Goal: Obtain resource: Download file/media

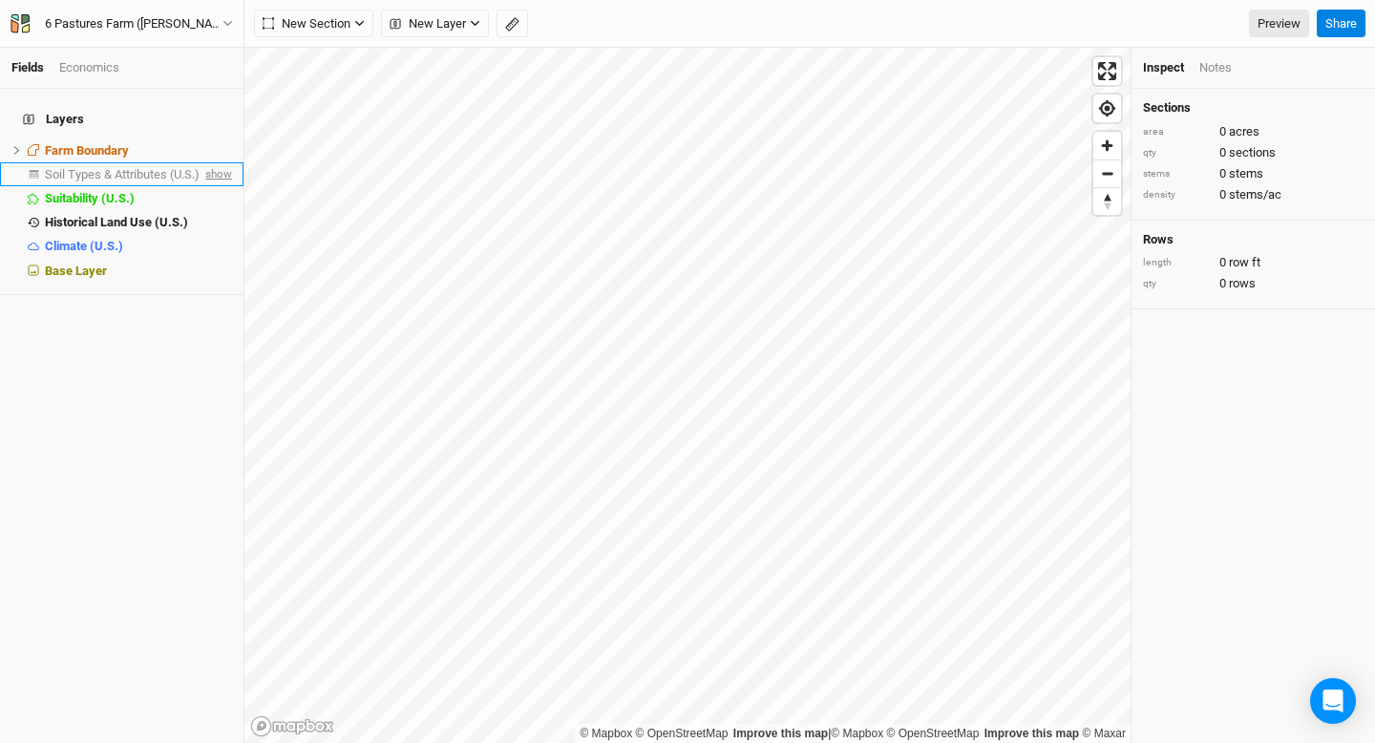
click at [222, 166] on span "show" at bounding box center [217, 174] width 31 height 24
click at [189, 167] on span "Soil Types & Attributes (U.S.)" at bounding box center [125, 174] width 161 height 14
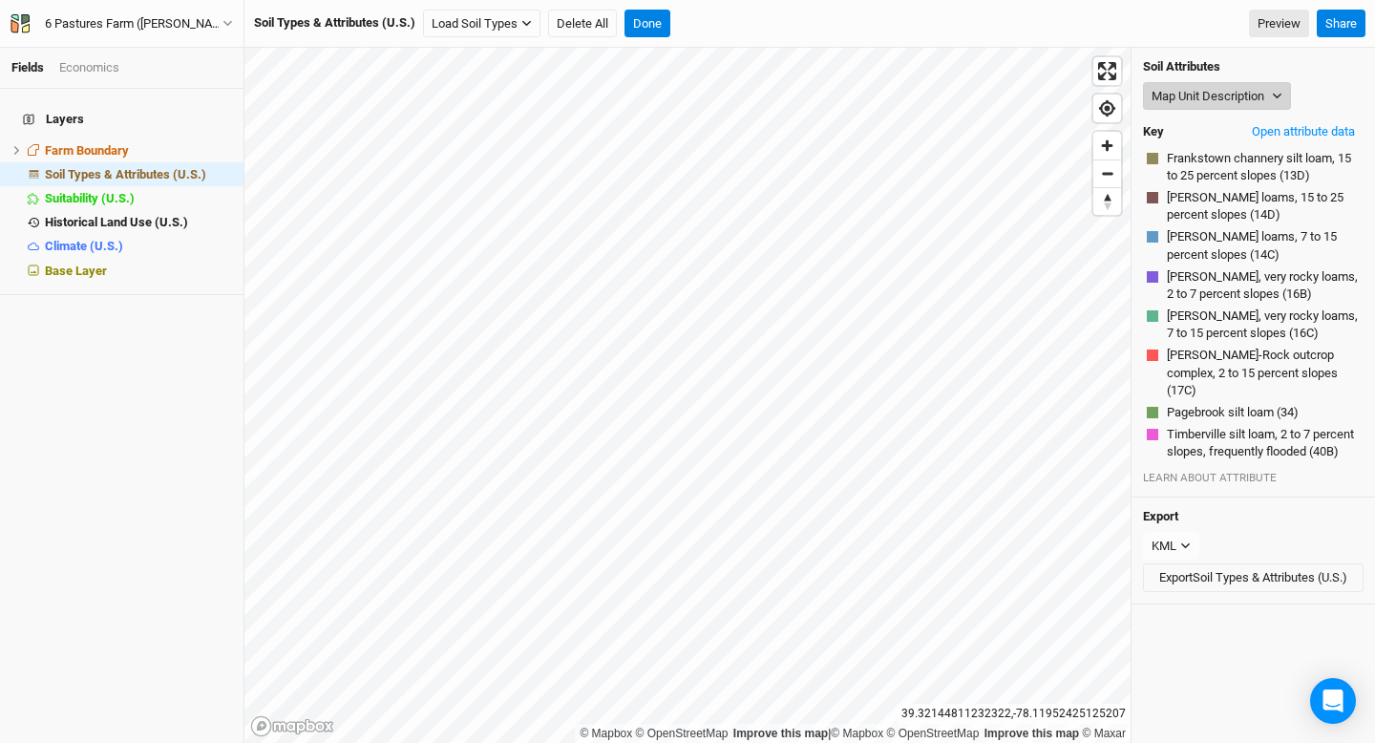
click at [1173, 91] on button "Map Unit Description" at bounding box center [1217, 96] width 148 height 29
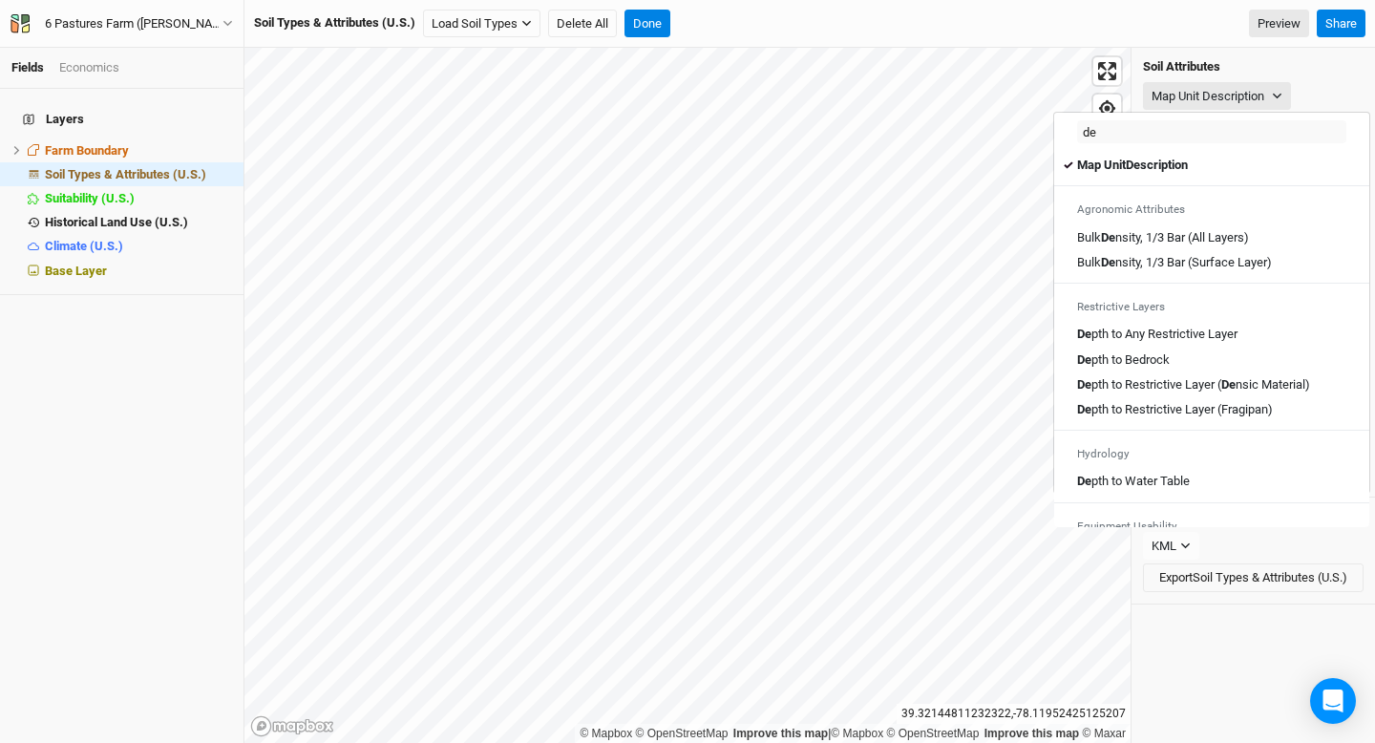
type input "dep"
type input "depth to Any Restrictive Layer"
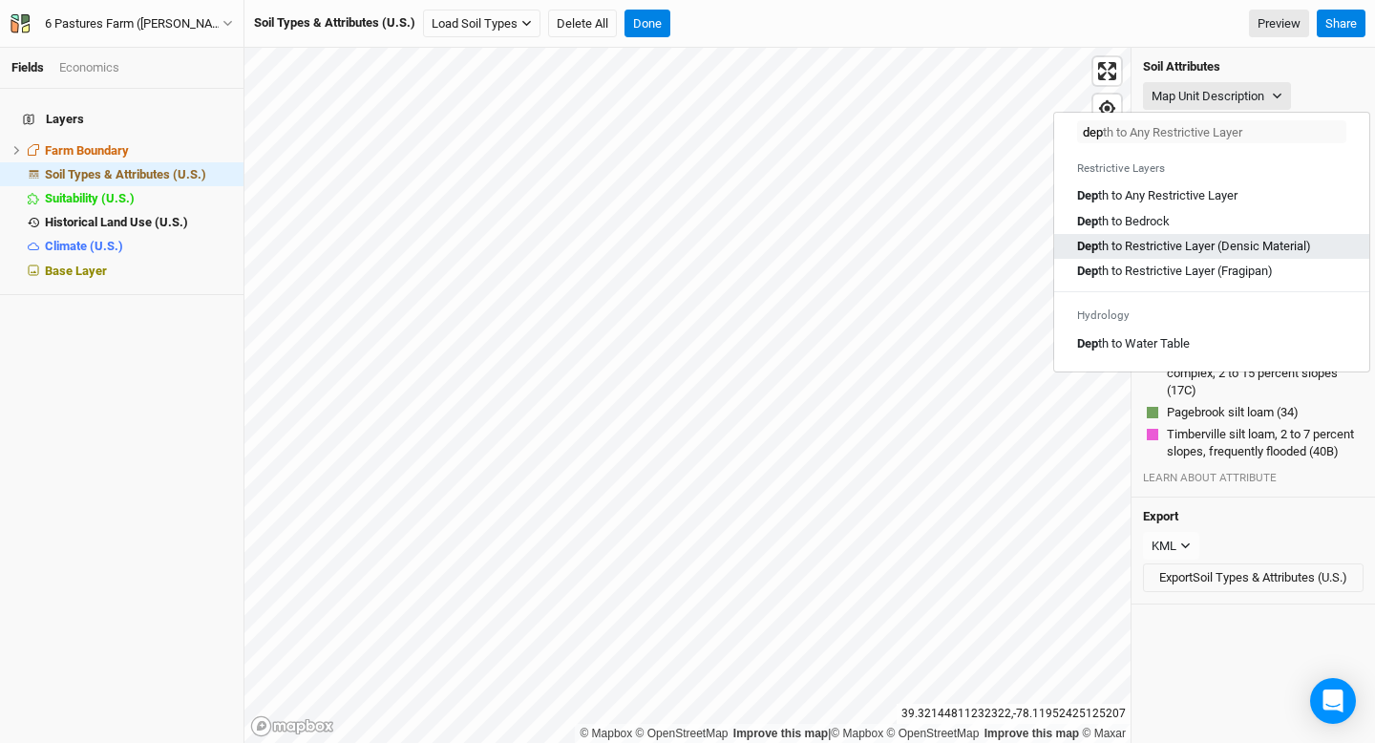
click at [1187, 244] on Material\) "Dep th to Restrictive Layer (Densic Material)" at bounding box center [1194, 246] width 234 height 17
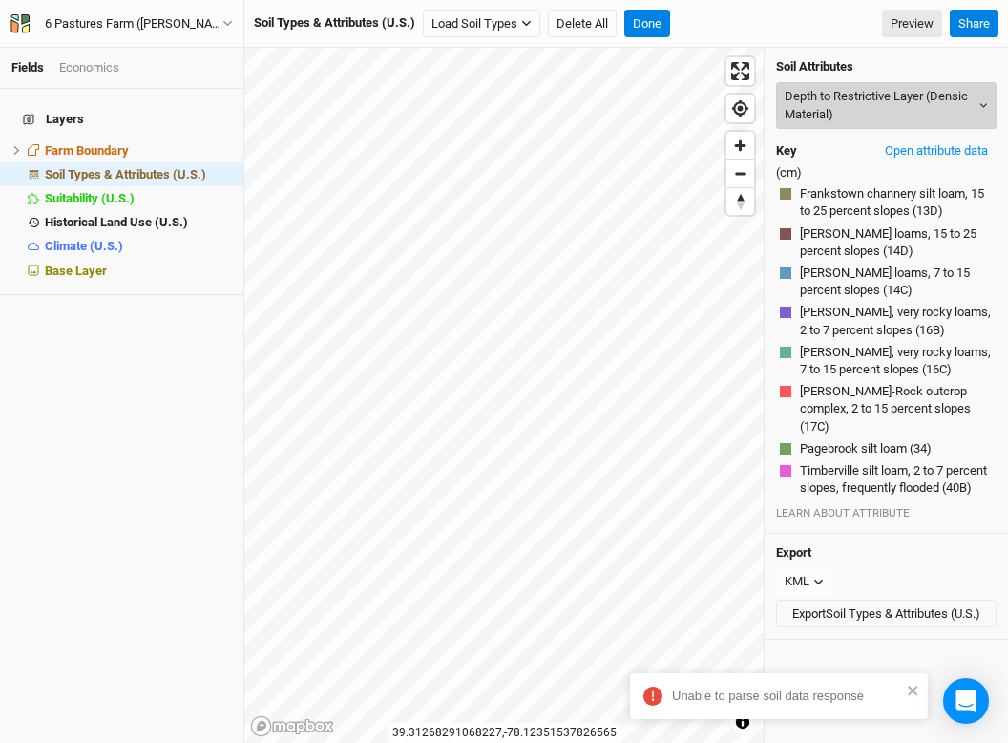
click at [919, 95] on button "Depth to Restrictive Layer (Densic Material)" at bounding box center [886, 105] width 221 height 47
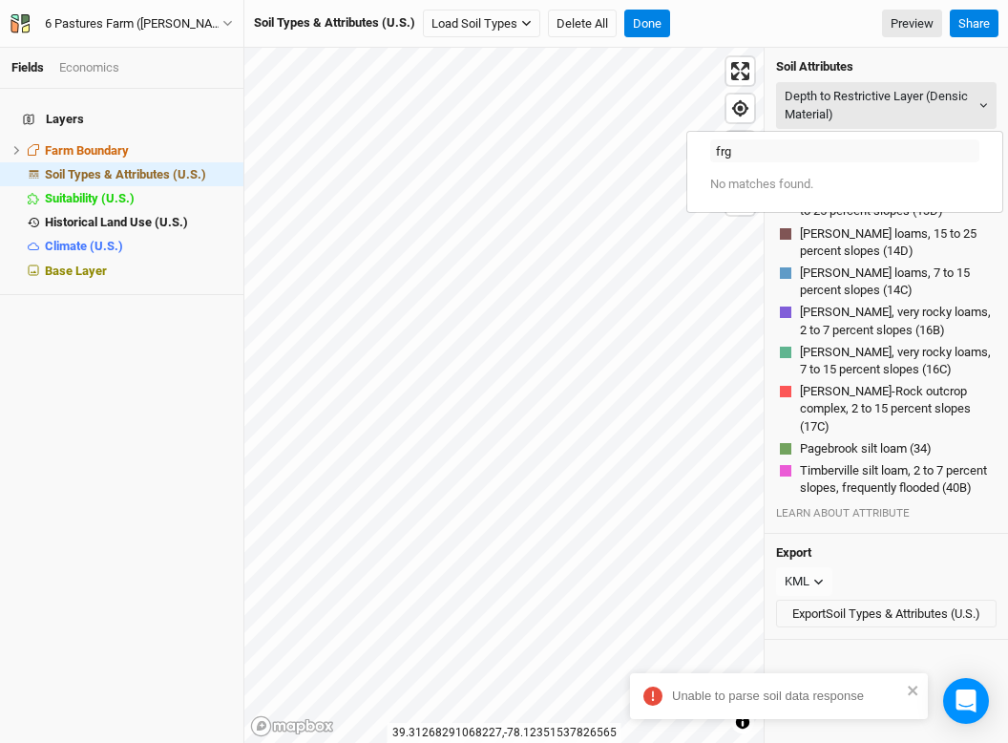
type input "fr"
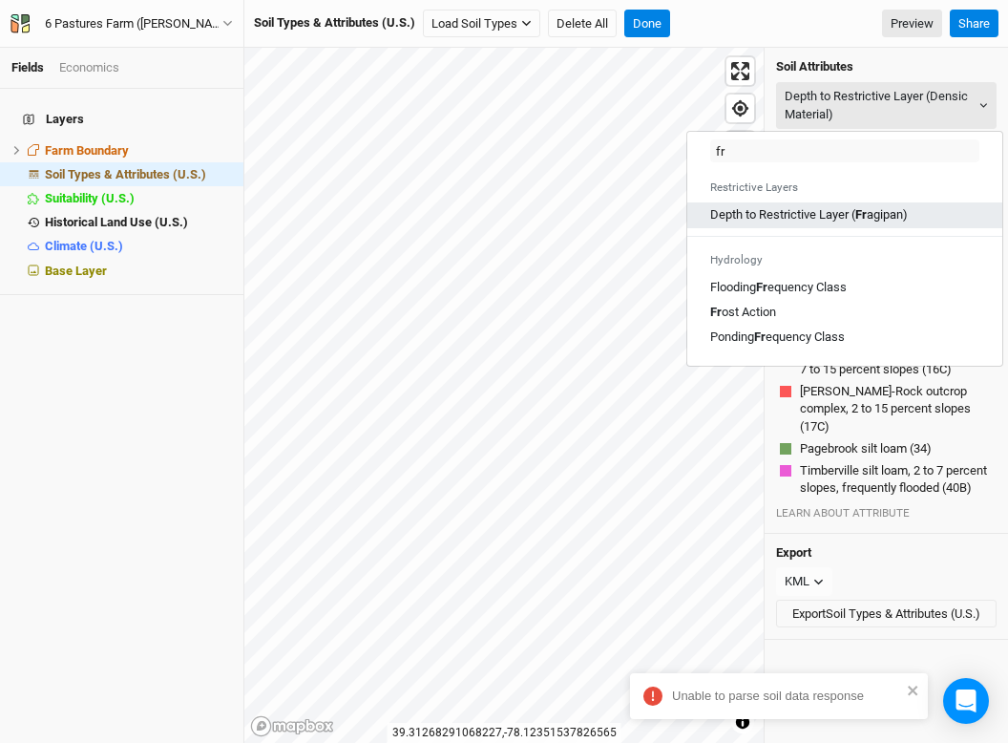
click at [880, 220] on \(Fragipan\) "Depth to Restrictive Layer ( Fr agipan)" at bounding box center [810, 214] width 198 height 17
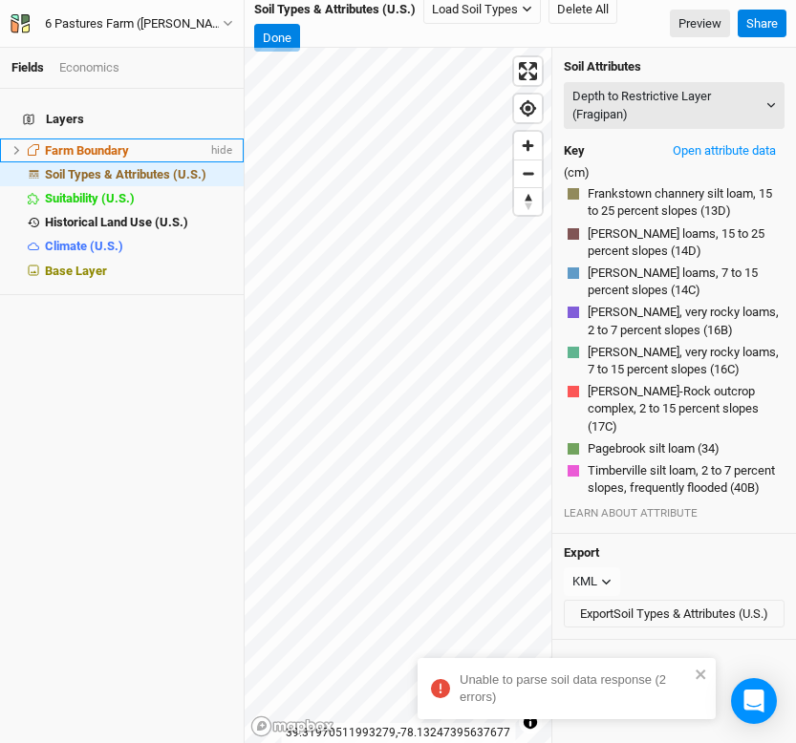
click at [155, 143] on div "Farm Boundary" at bounding box center [126, 150] width 162 height 15
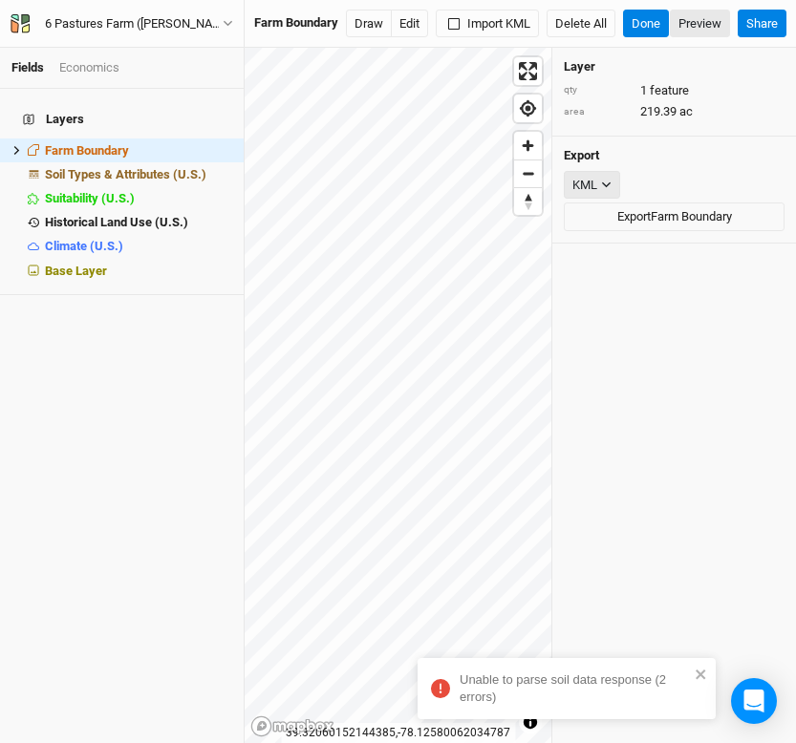
click at [610, 184] on button "KML" at bounding box center [591, 185] width 56 height 29
click at [650, 180] on div "KML" at bounding box center [673, 185] width 221 height 29
click at [641, 223] on button "Export Farm Boundary" at bounding box center [673, 216] width 221 height 29
click at [594, 178] on div "KML" at bounding box center [584, 185] width 25 height 19
click at [653, 162] on div "Export KML Export Farm Boundary" at bounding box center [674, 190] width 244 height 107
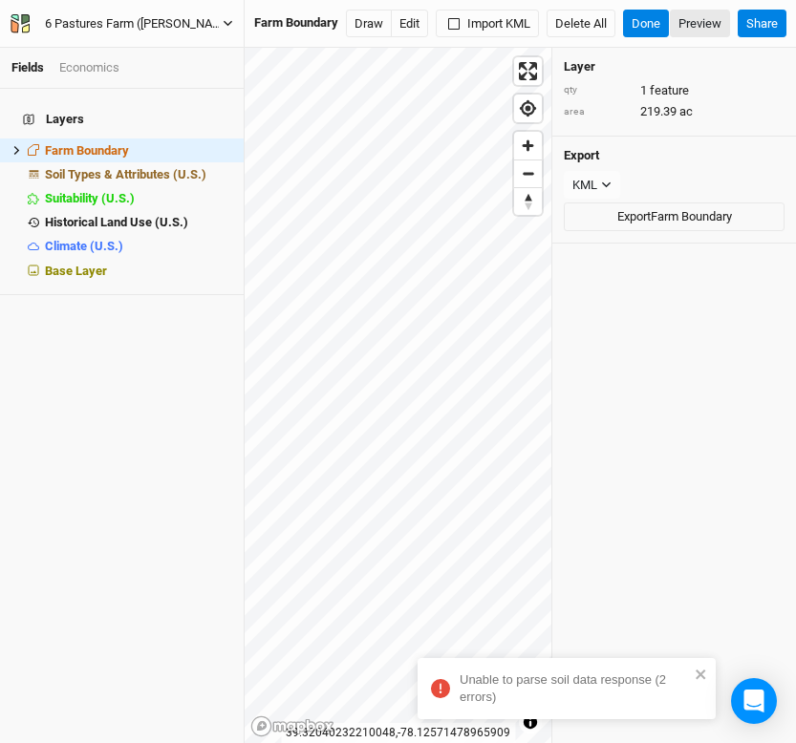
click at [189, 21] on button "6 Pastures Farm ([PERSON_NAME])" at bounding box center [122, 23] width 224 height 21
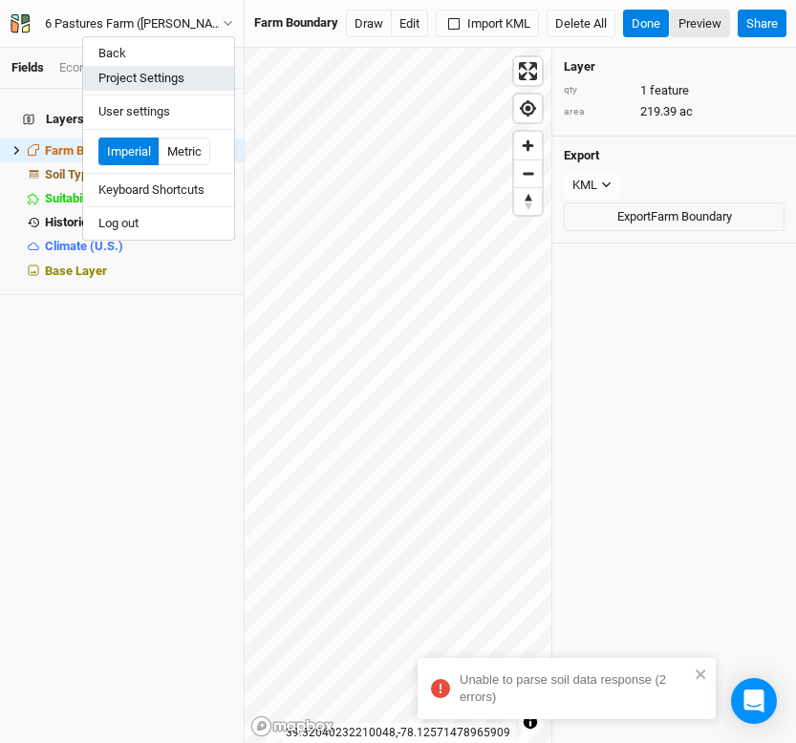
click at [164, 82] on button "Project Settings" at bounding box center [158, 78] width 151 height 25
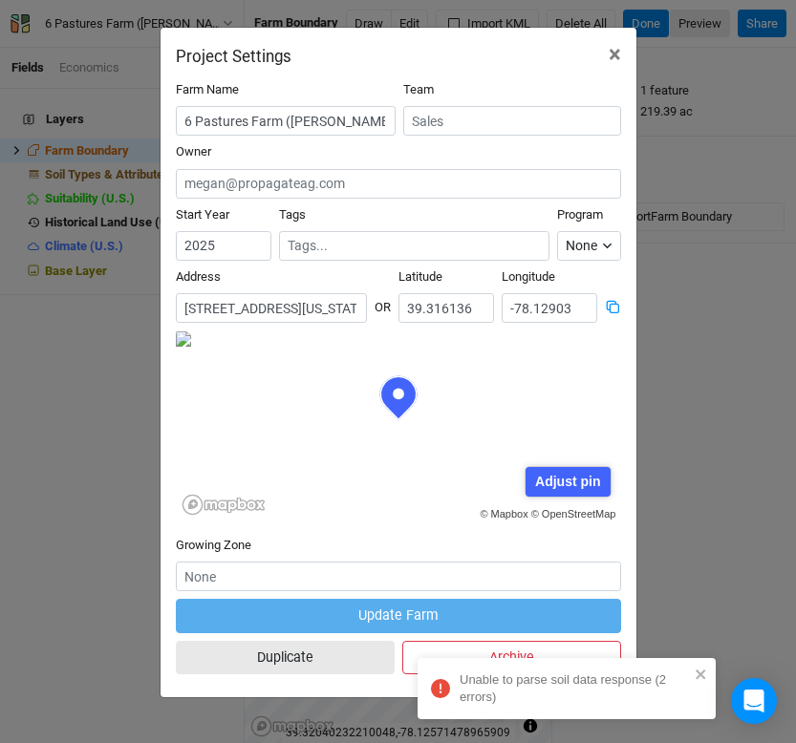
scroll to position [96, 223]
click at [612, 306] on icon at bounding box center [612, 307] width 14 height 14
